Goal: Transaction & Acquisition: Purchase product/service

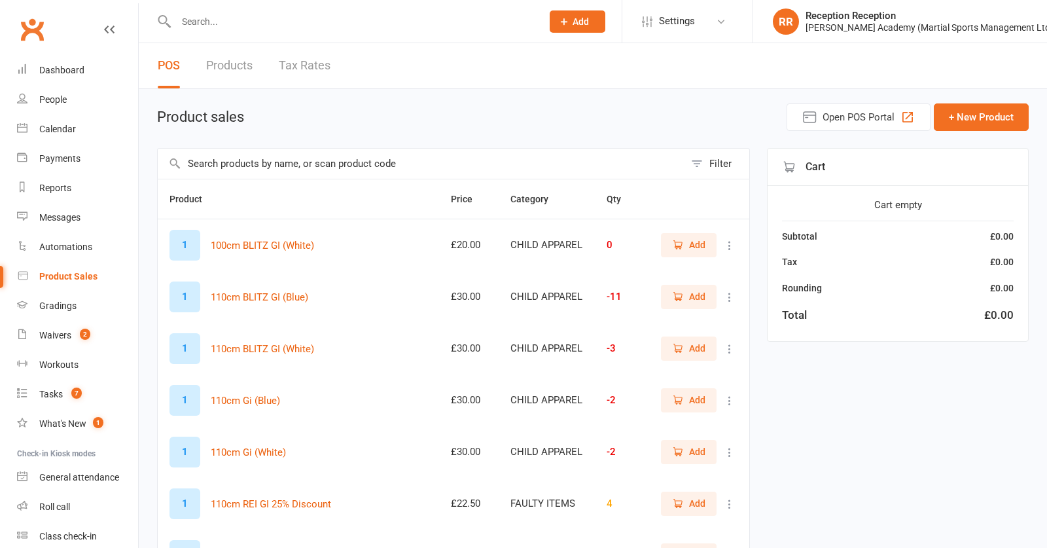
select select "50"
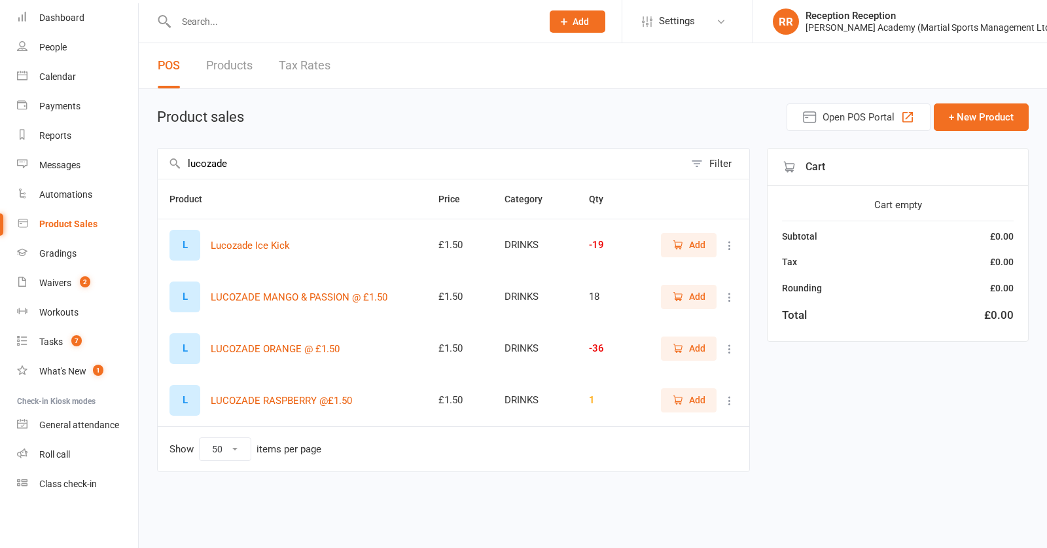
type input "lucozade"
click at [698, 366] on td "Add" at bounding box center [692, 349] width 114 height 52
click at [668, 353] on button "Add" at bounding box center [689, 348] width 56 height 24
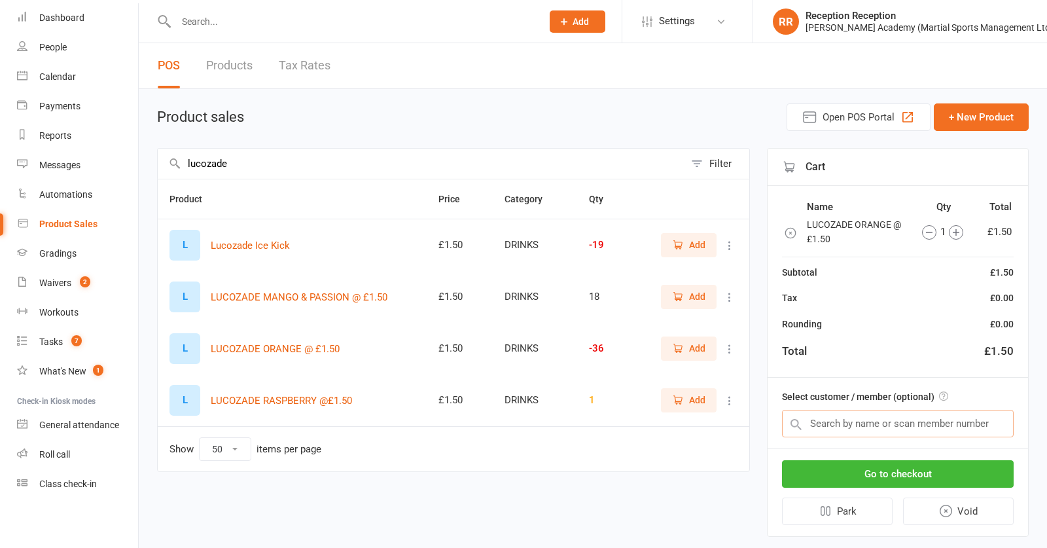
click at [868, 417] on input "text" at bounding box center [898, 423] width 232 height 27
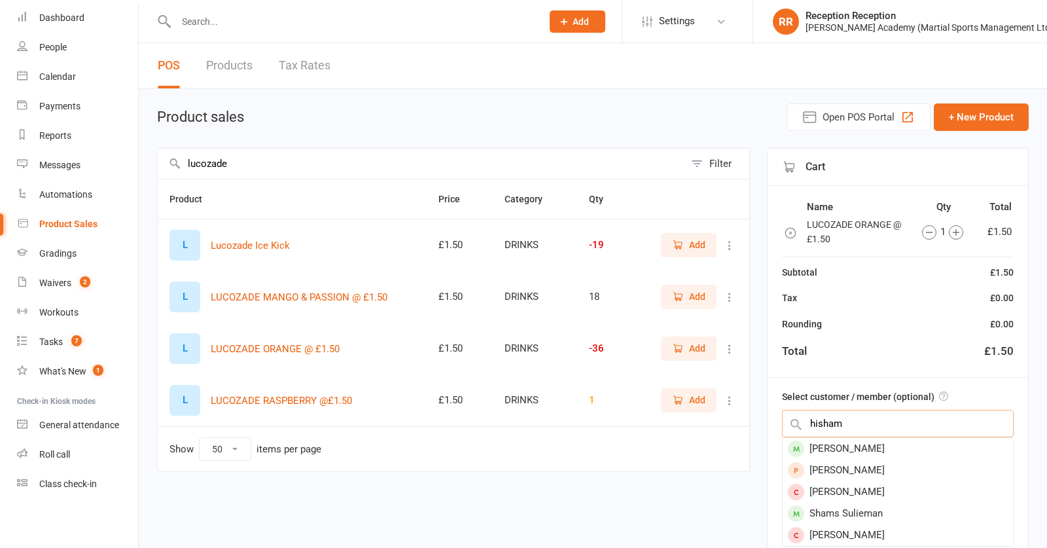
type input "his ham"
drag, startPoint x: 867, startPoint y: 416, endPoint x: 872, endPoint y: 456, distance: 40.2
click at [872, 456] on div "Hisham Mohamed" at bounding box center [898, 449] width 230 height 22
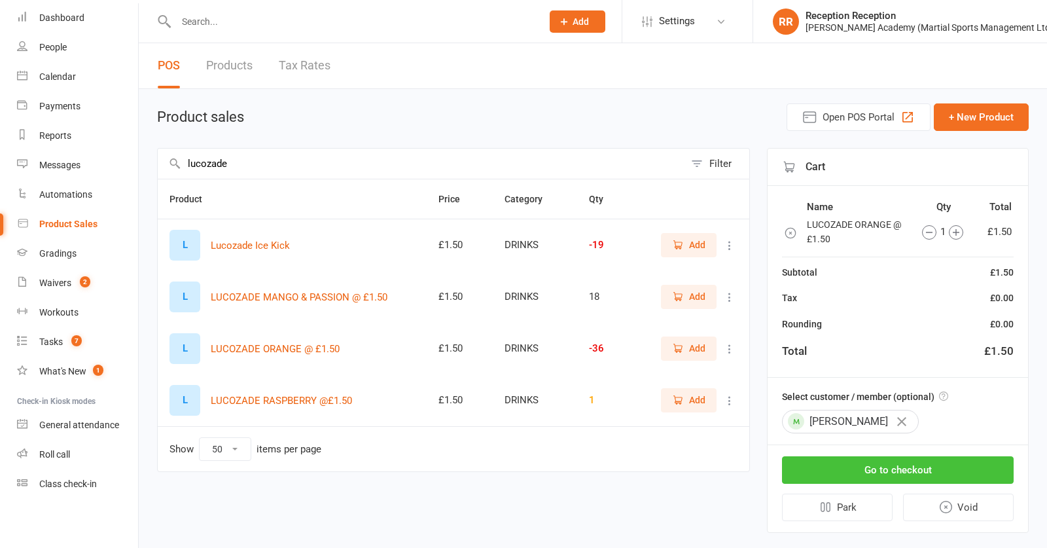
click at [889, 469] on button "Go to checkout" at bounding box center [898, 469] width 232 height 27
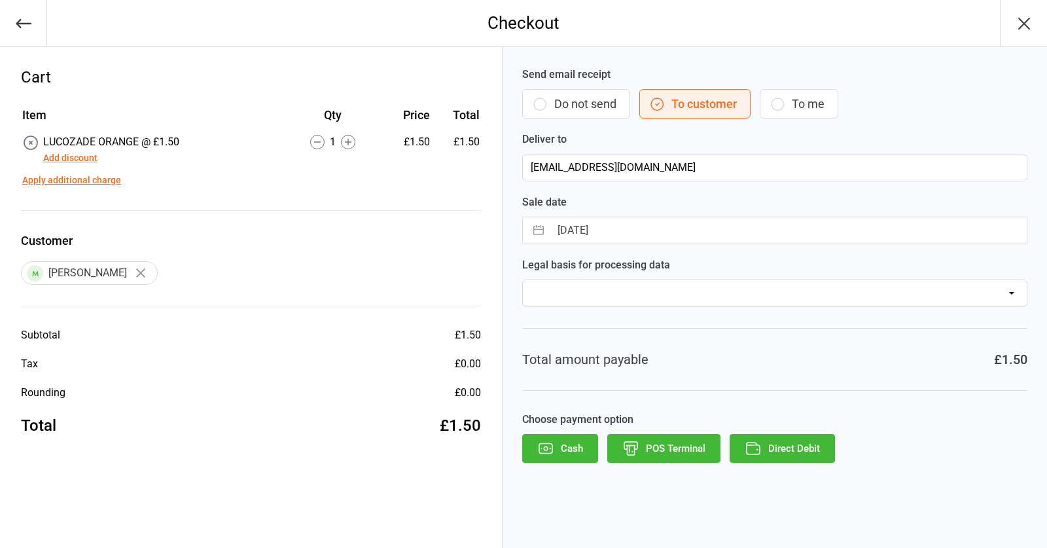
click at [547, 449] on icon "button" at bounding box center [546, 448] width 4 height 4
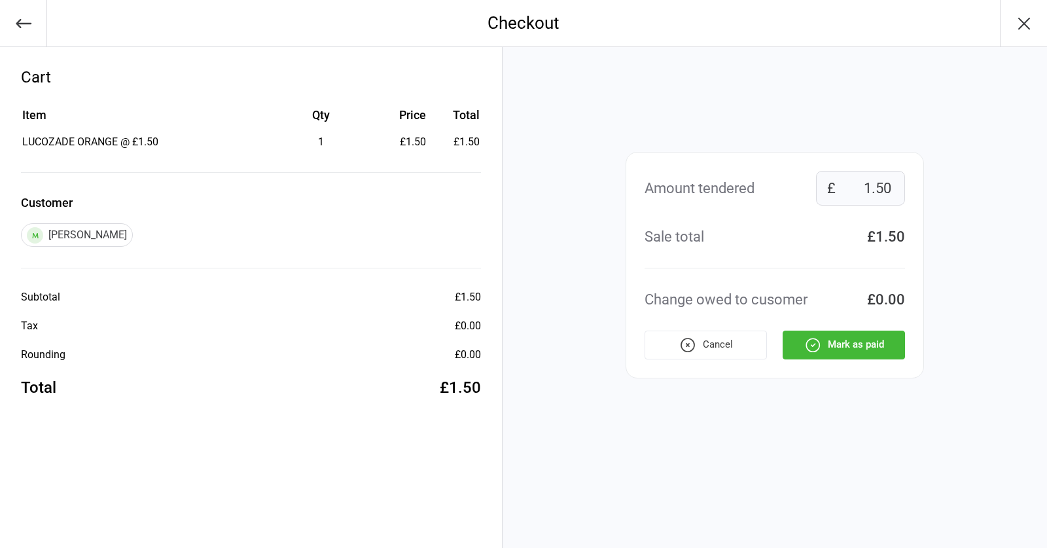
click at [854, 350] on button "Mark as paid" at bounding box center [844, 344] width 122 height 29
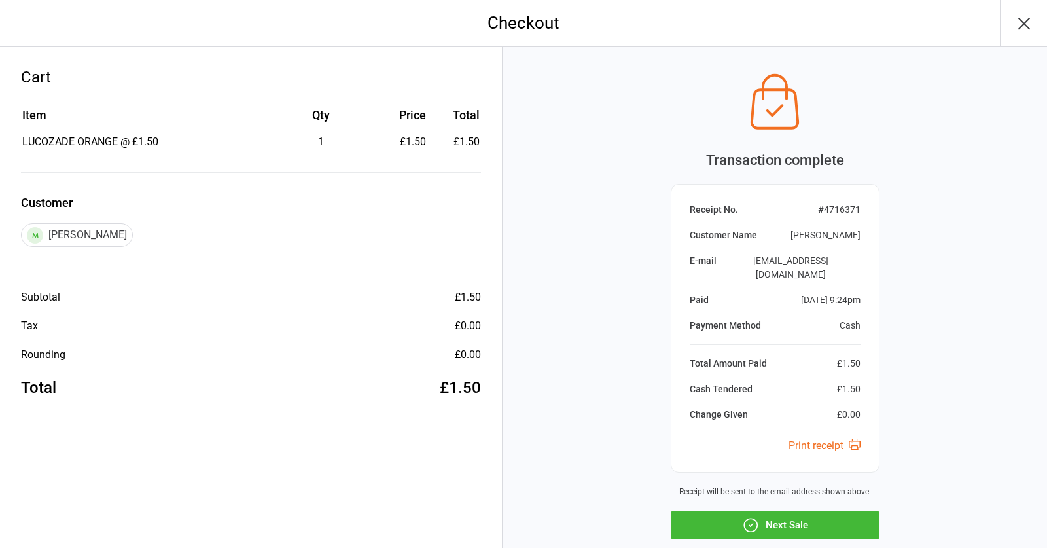
click at [795, 497] on div "Transaction complete Receipt No. # 4716371 Customer Name Hisham Mohamed E-mail …" at bounding box center [775, 335] width 544 height 577
click at [798, 510] on button "Next Sale" at bounding box center [775, 524] width 209 height 29
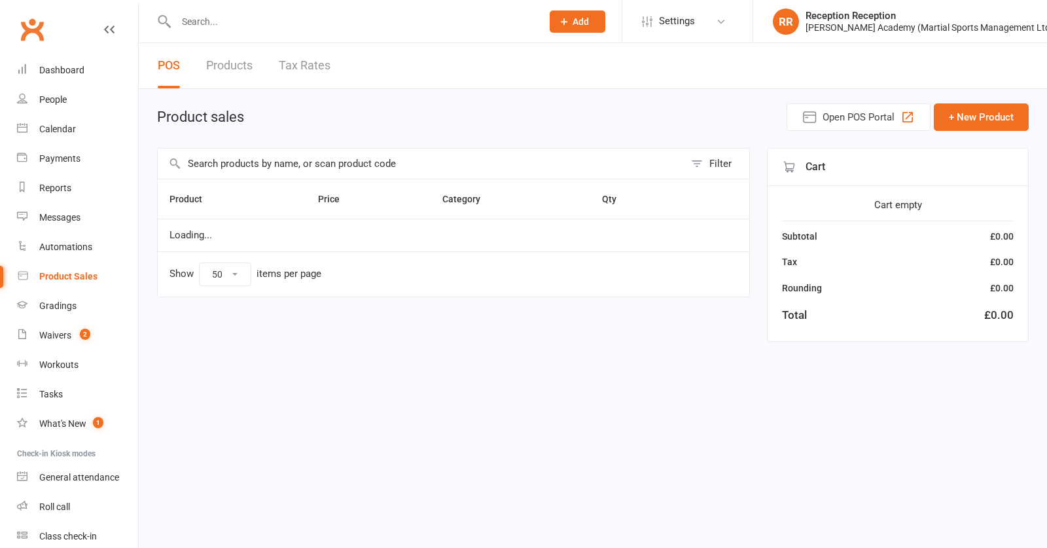
select select "50"
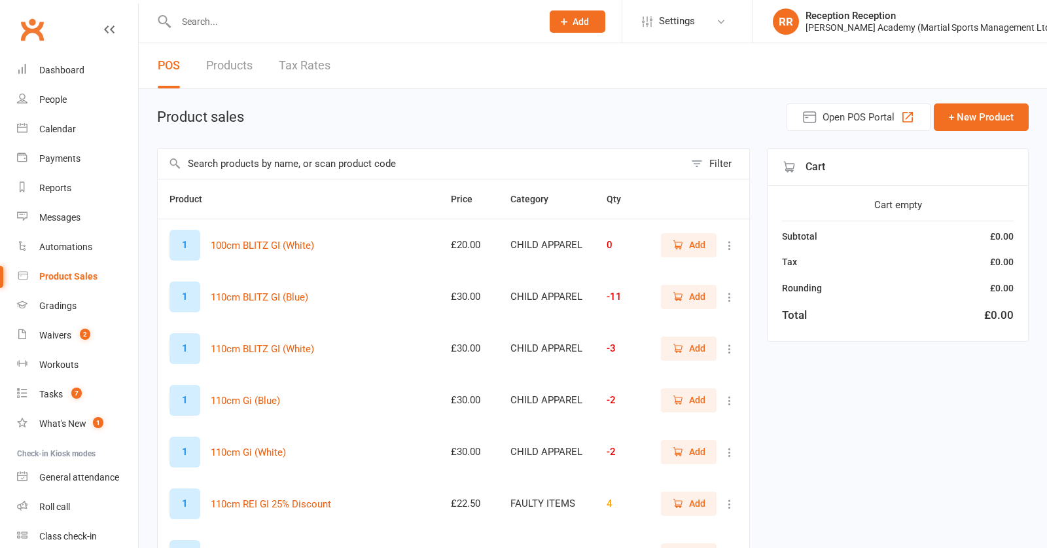
click at [262, 152] on input "text" at bounding box center [421, 164] width 527 height 30
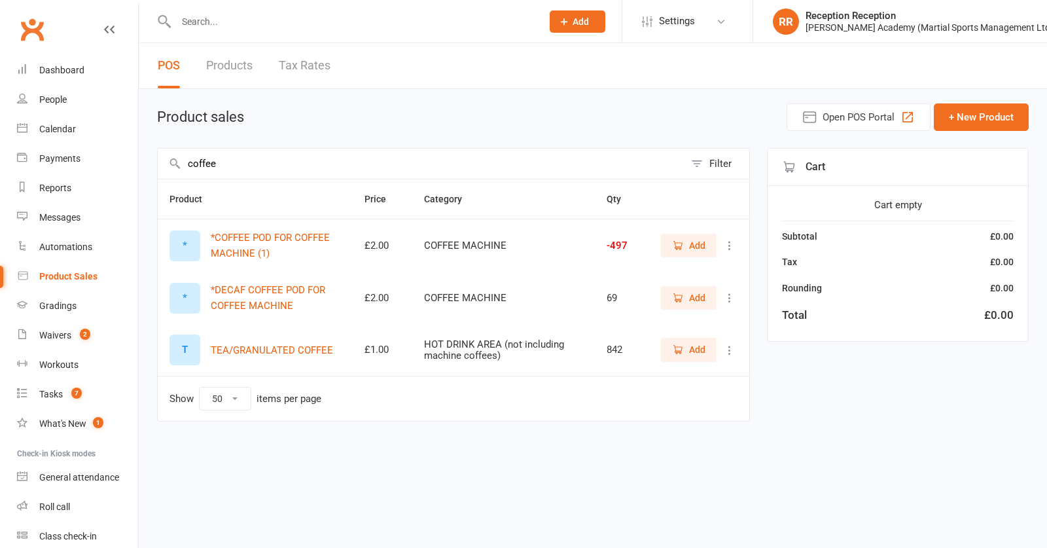
type input "coffee"
click at [666, 245] on button "Add" at bounding box center [689, 246] width 56 height 24
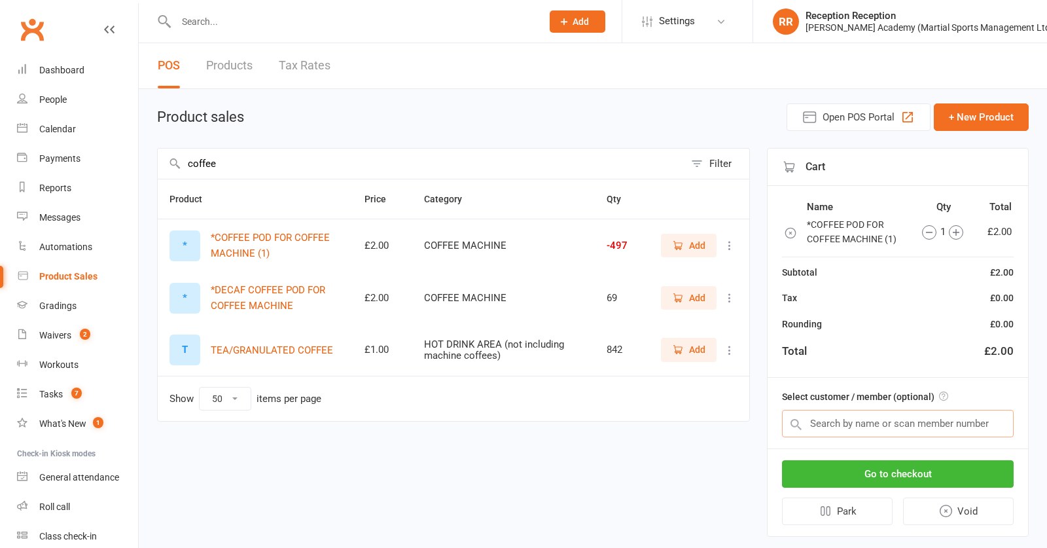
click at [893, 418] on input "text" at bounding box center [898, 423] width 232 height 27
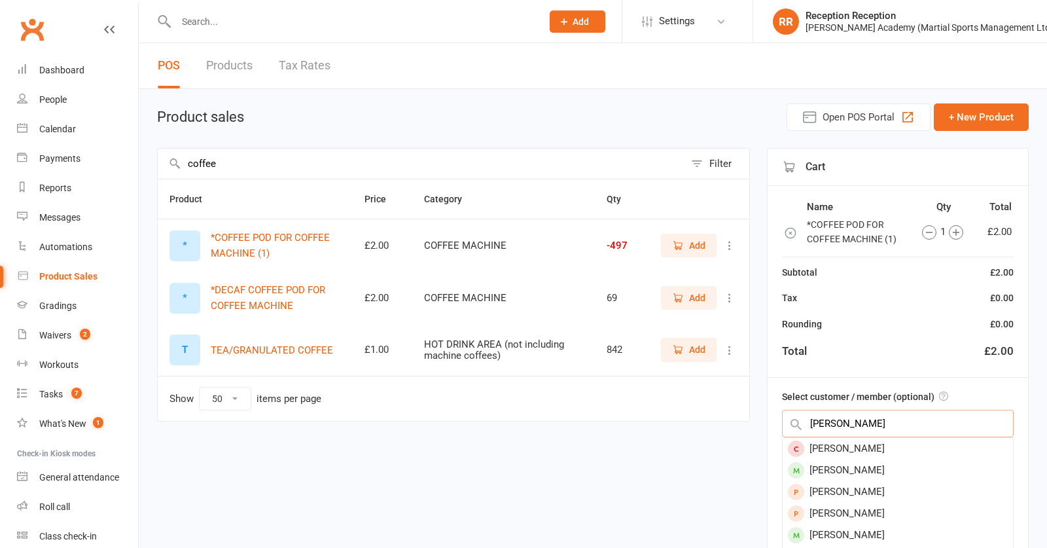
type input "tom griffith"
click at [696, 250] on span "Add" at bounding box center [697, 245] width 16 height 14
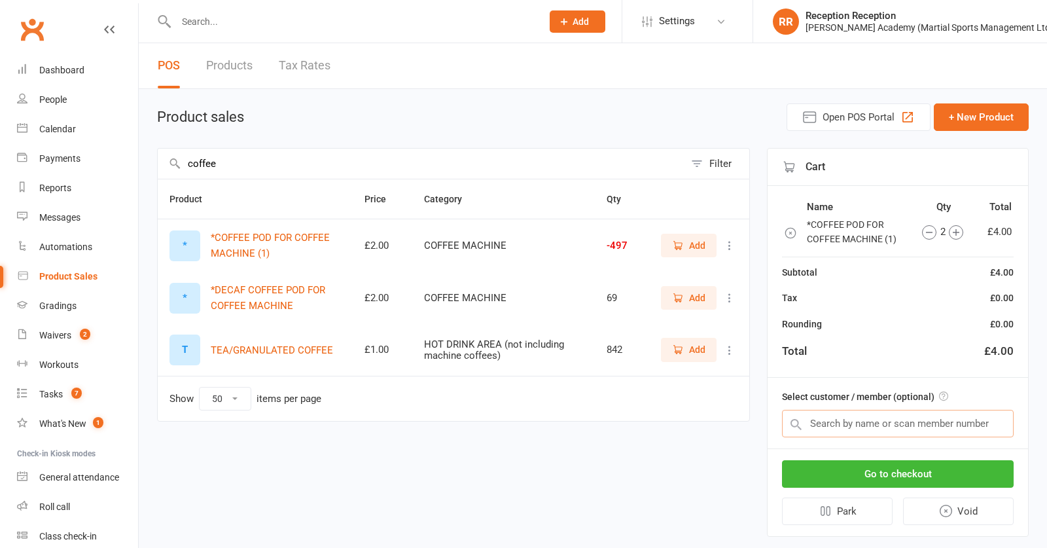
click at [944, 412] on input "text" at bounding box center [898, 423] width 232 height 27
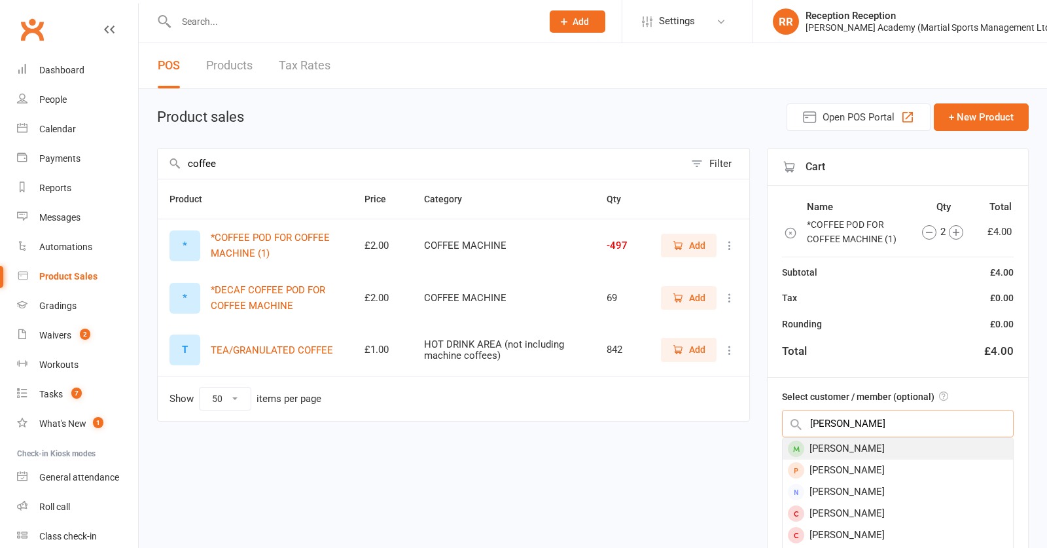
type input "tom griffiths"
click at [925, 447] on div "[PERSON_NAME]" at bounding box center [898, 449] width 230 height 22
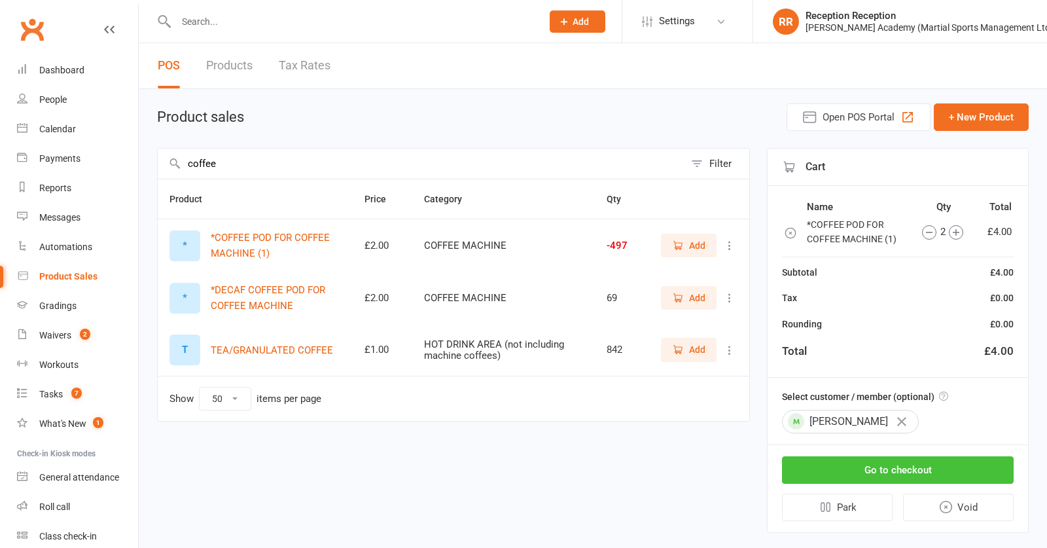
click at [934, 460] on button "Go to checkout" at bounding box center [898, 469] width 232 height 27
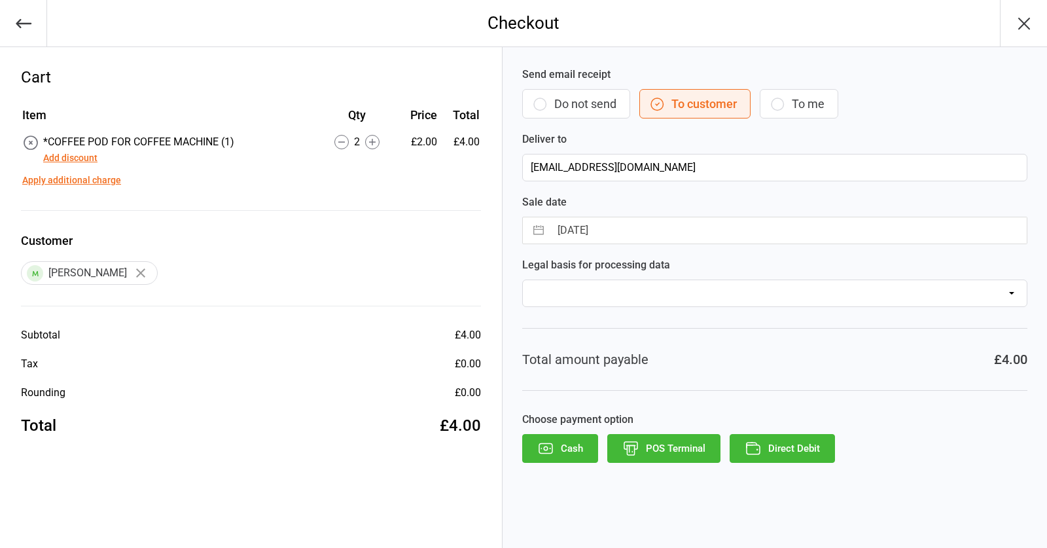
drag, startPoint x: 645, startPoint y: 442, endPoint x: 657, endPoint y: 439, distance: 12.9
click at [645, 442] on button "POS Terminal" at bounding box center [663, 448] width 113 height 29
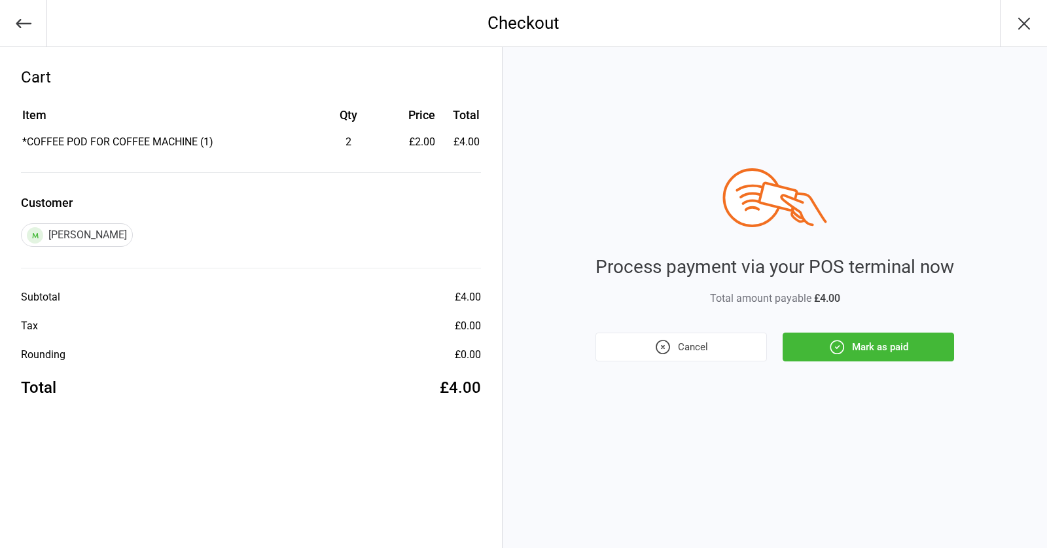
click at [799, 352] on button "Mark as paid" at bounding box center [868, 346] width 171 height 29
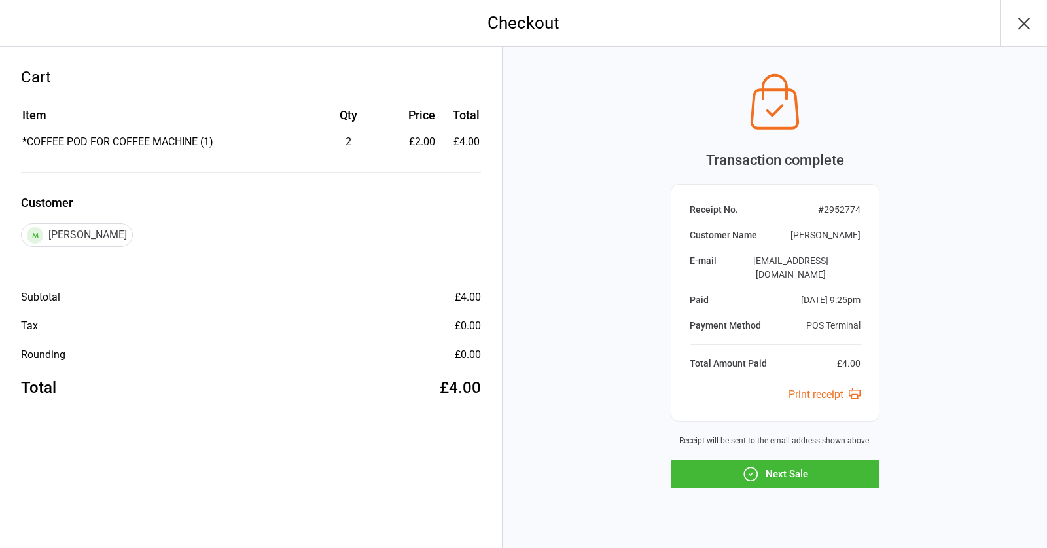
click at [782, 459] on button "Next Sale" at bounding box center [775, 473] width 209 height 29
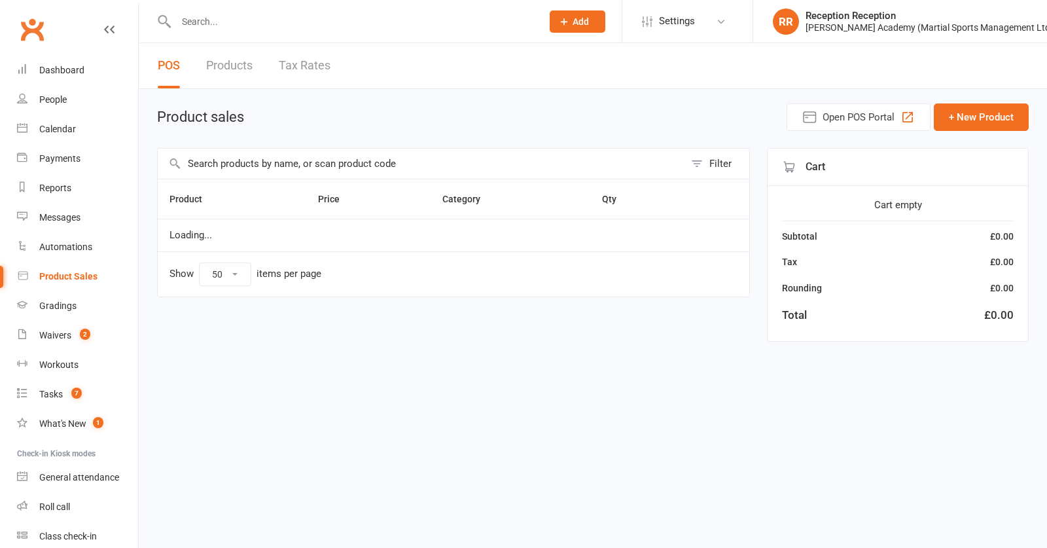
select select "50"
